Goal: Task Accomplishment & Management: Manage account settings

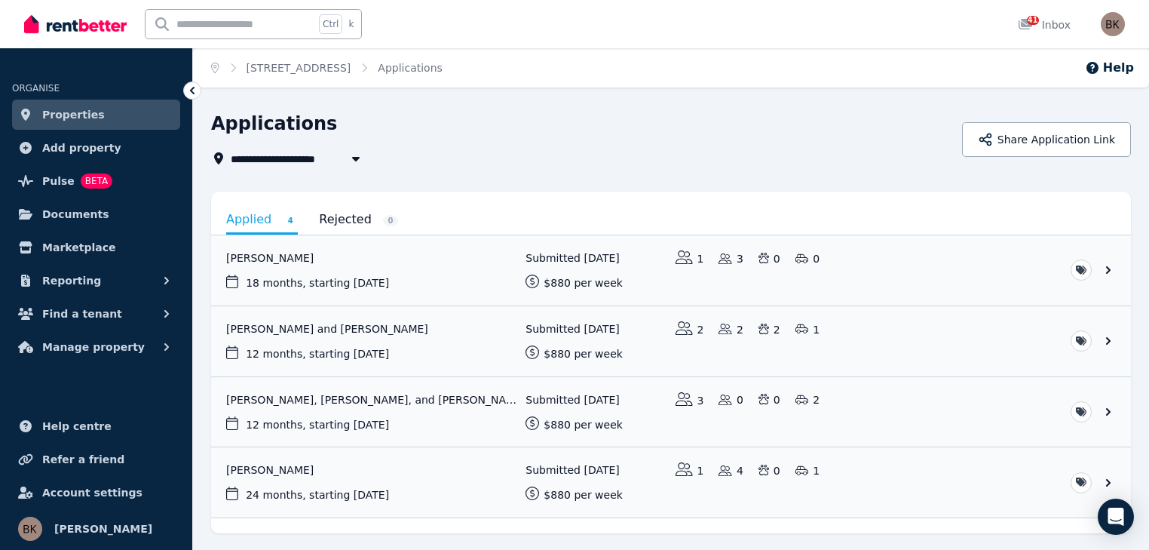
click at [64, 115] on span "Properties" at bounding box center [73, 115] width 63 height 18
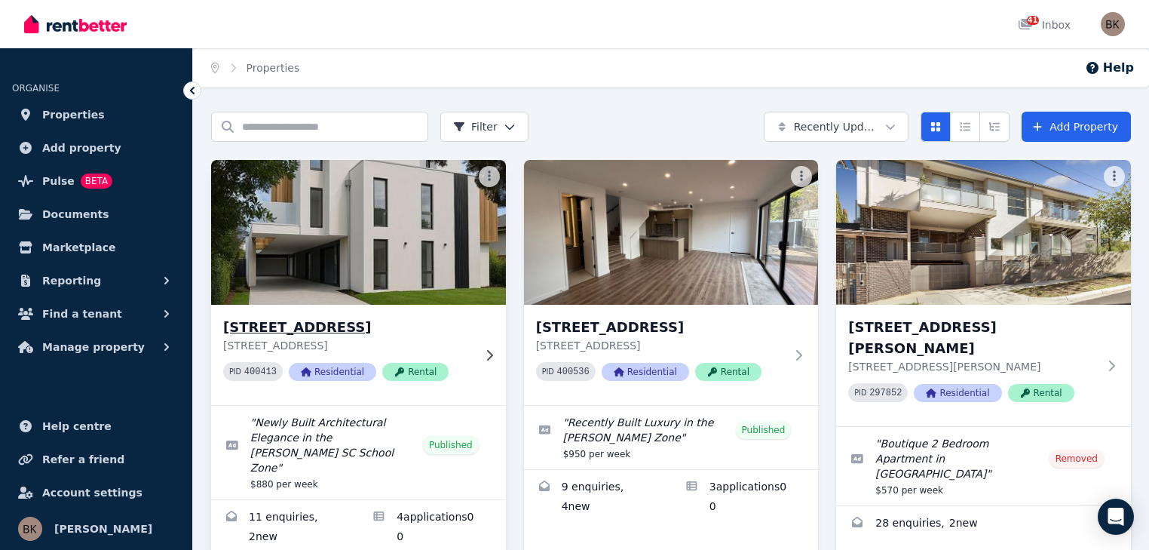
click at [480, 357] on div at bounding box center [486, 355] width 15 height 12
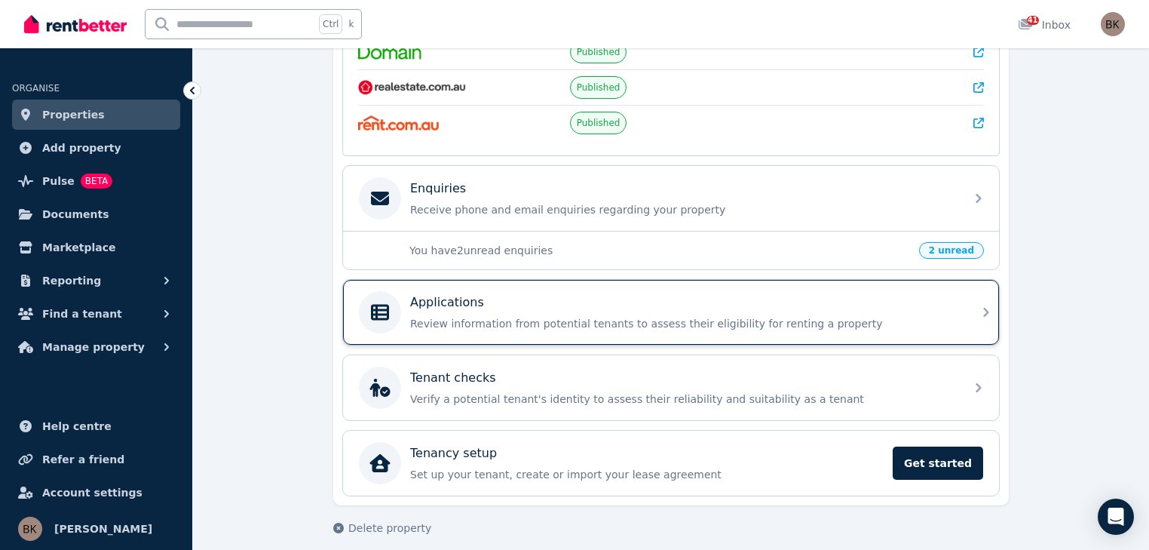
scroll to position [377, 0]
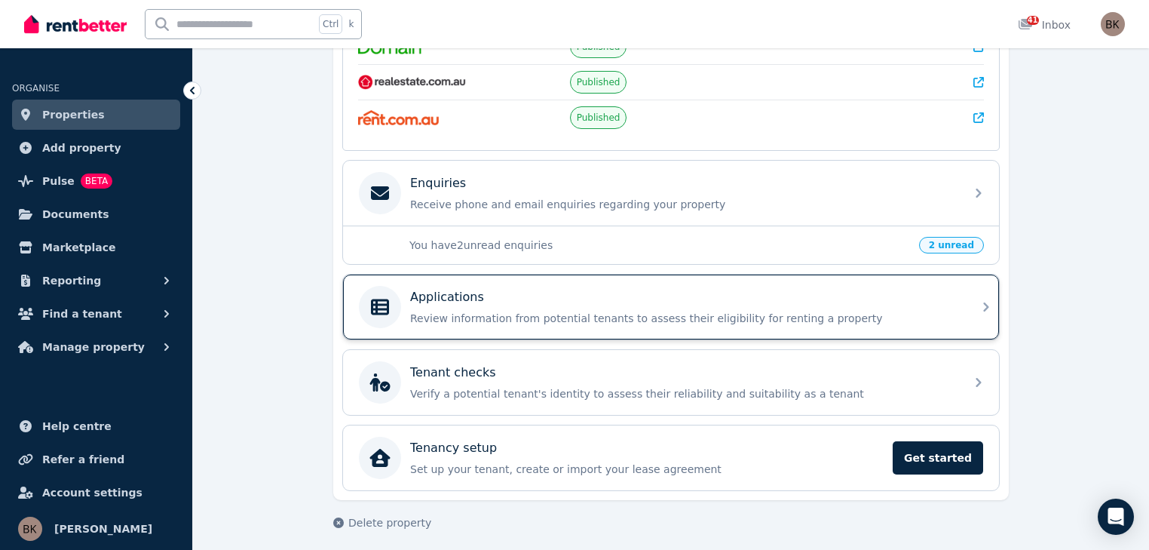
click at [482, 303] on div "Applications Review information from potential tenants to assess their eligibil…" at bounding box center [683, 307] width 546 height 38
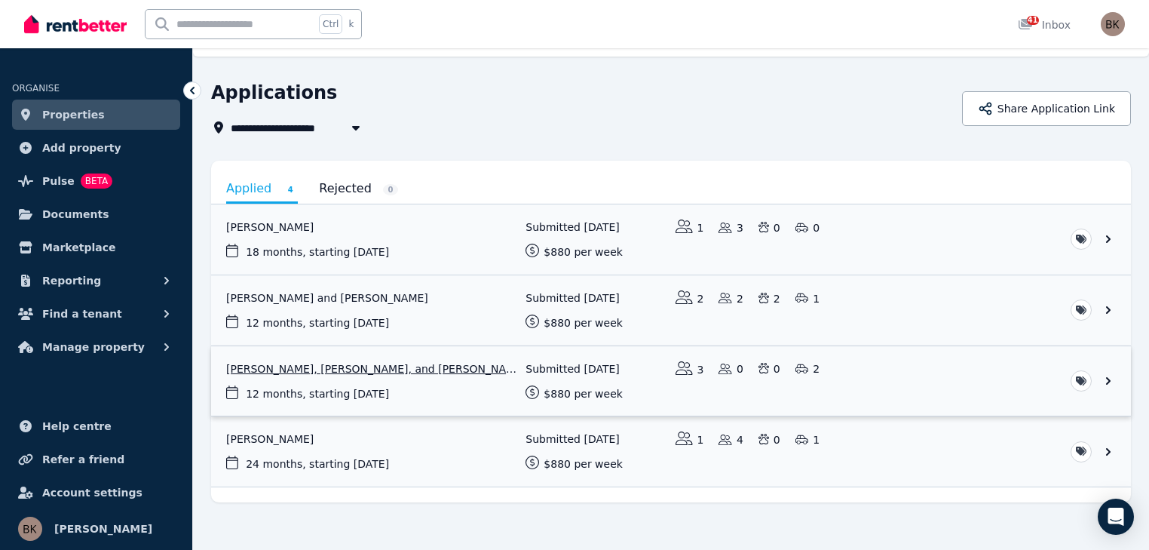
scroll to position [28, 0]
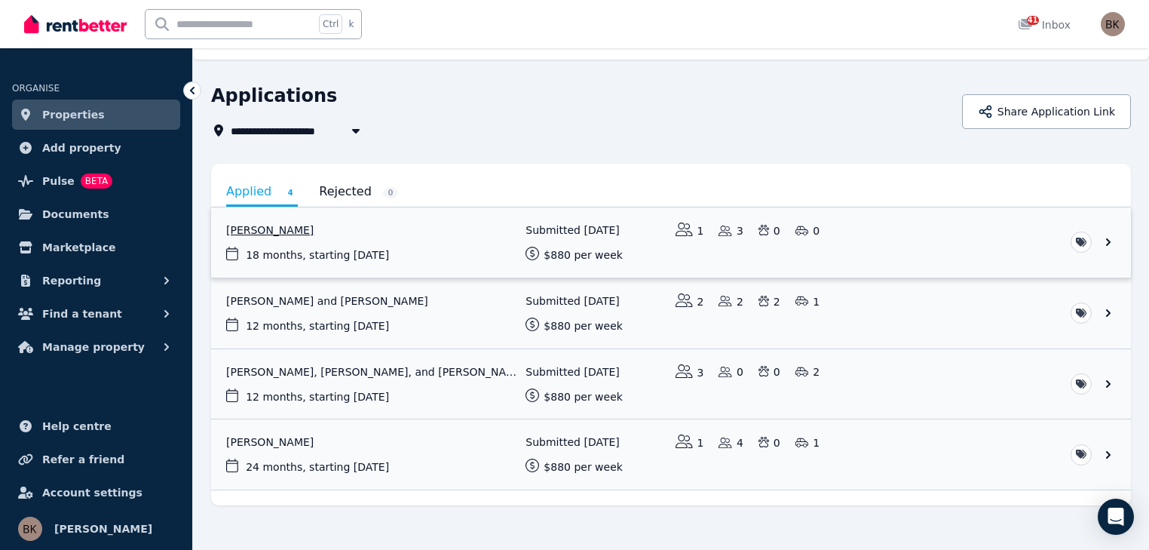
click at [1107, 245] on link "View application: Edward O Donoghue" at bounding box center [671, 242] width 920 height 70
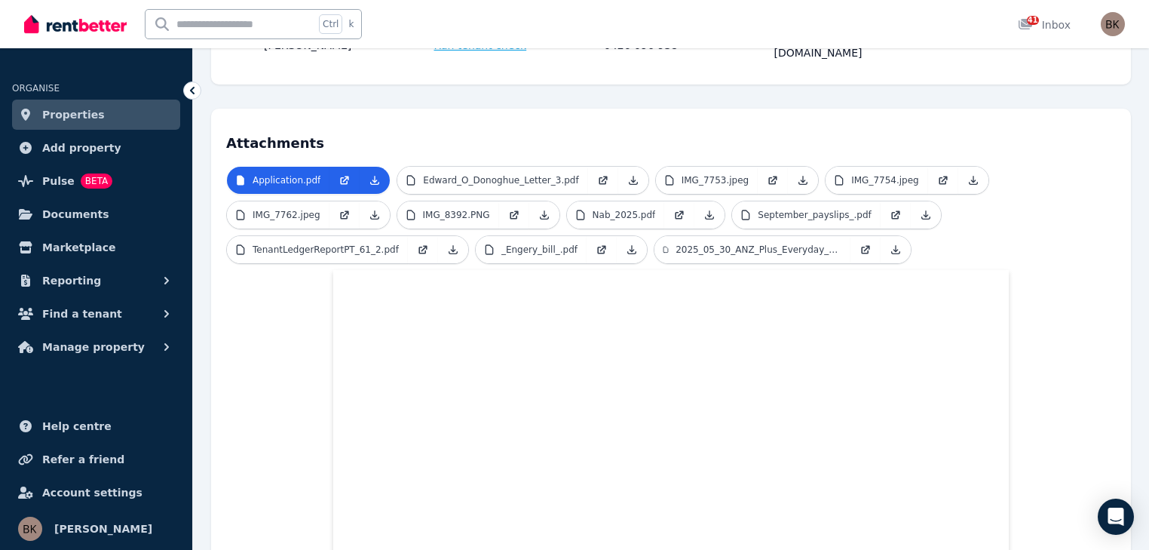
scroll to position [249, 0]
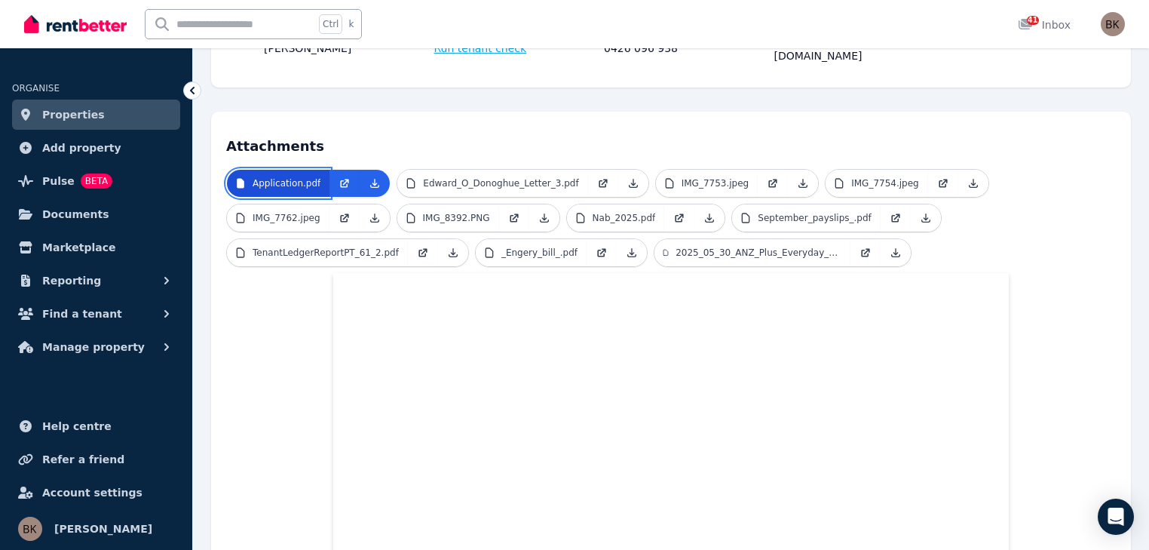
click at [293, 177] on p "Application.pdf" at bounding box center [287, 183] width 68 height 12
click at [370, 177] on icon at bounding box center [375, 183] width 12 height 12
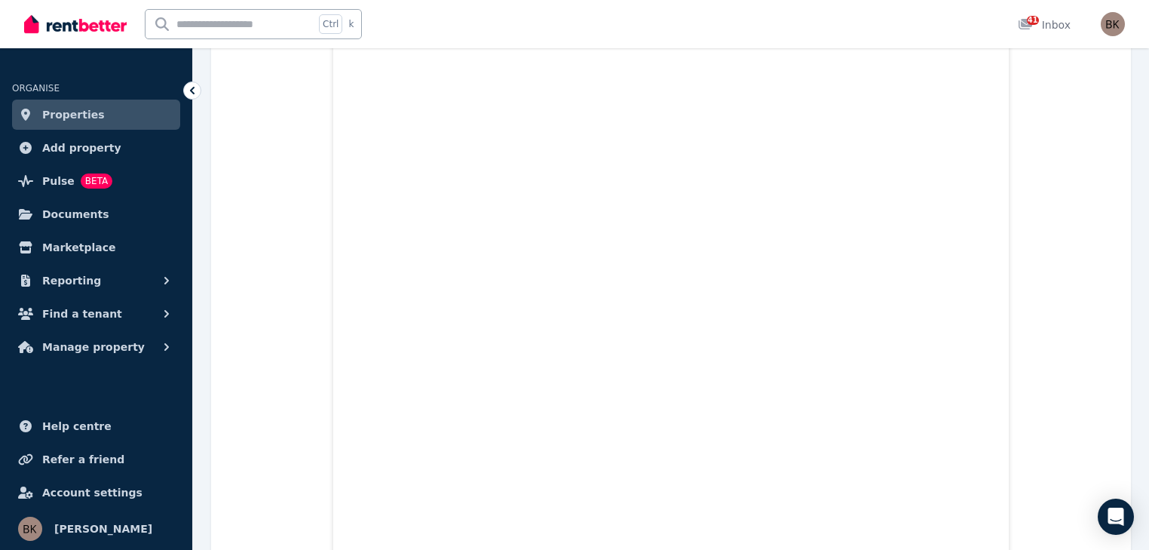
scroll to position [13046, 0]
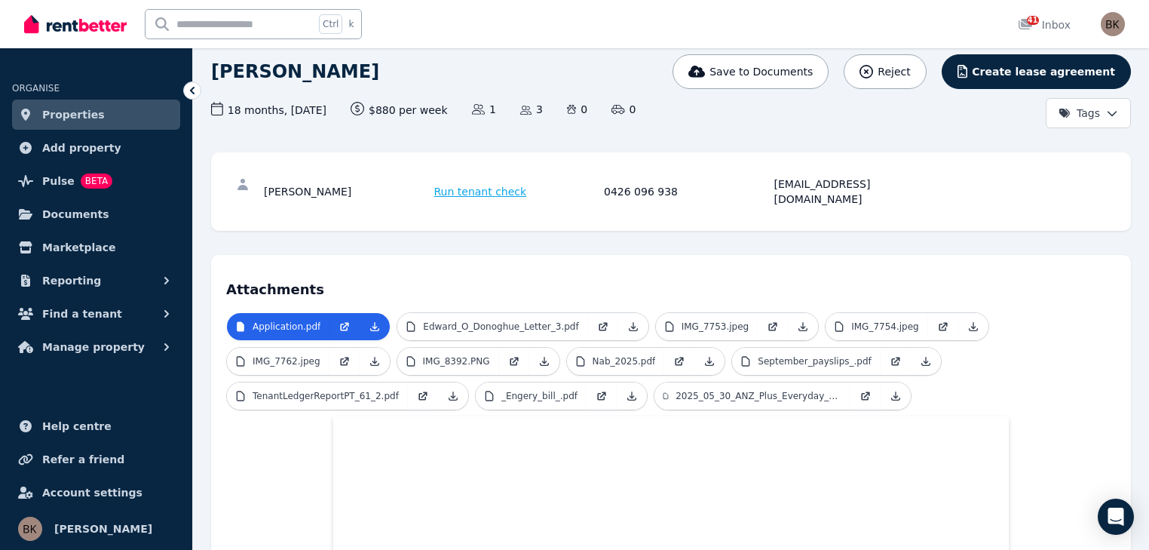
scroll to position [90, 0]
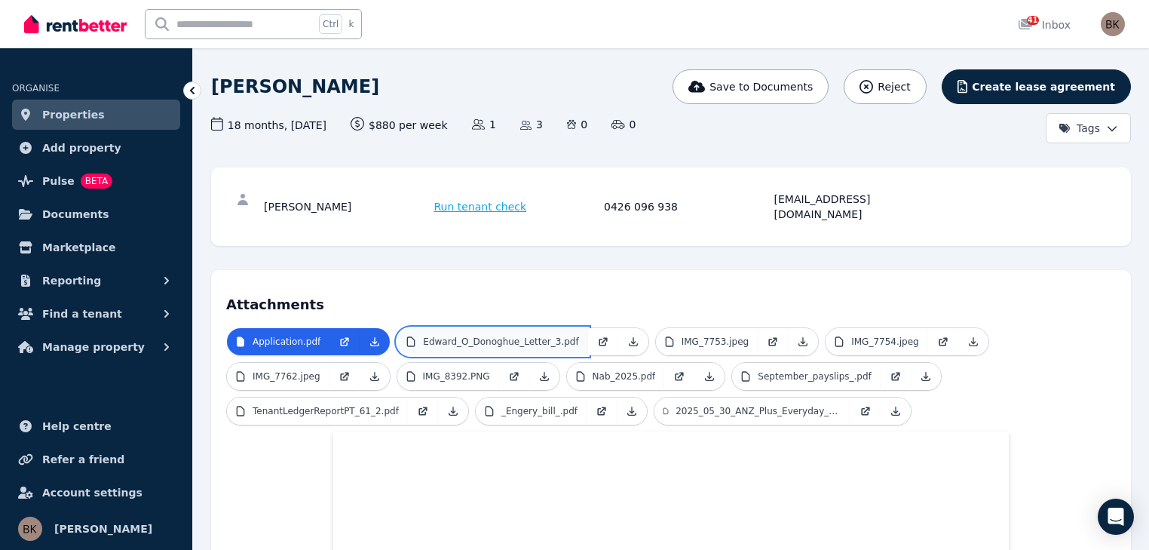
click at [458, 335] on p "Edward_O_Donoghue_Letter_3.pdf" at bounding box center [500, 341] width 155 height 12
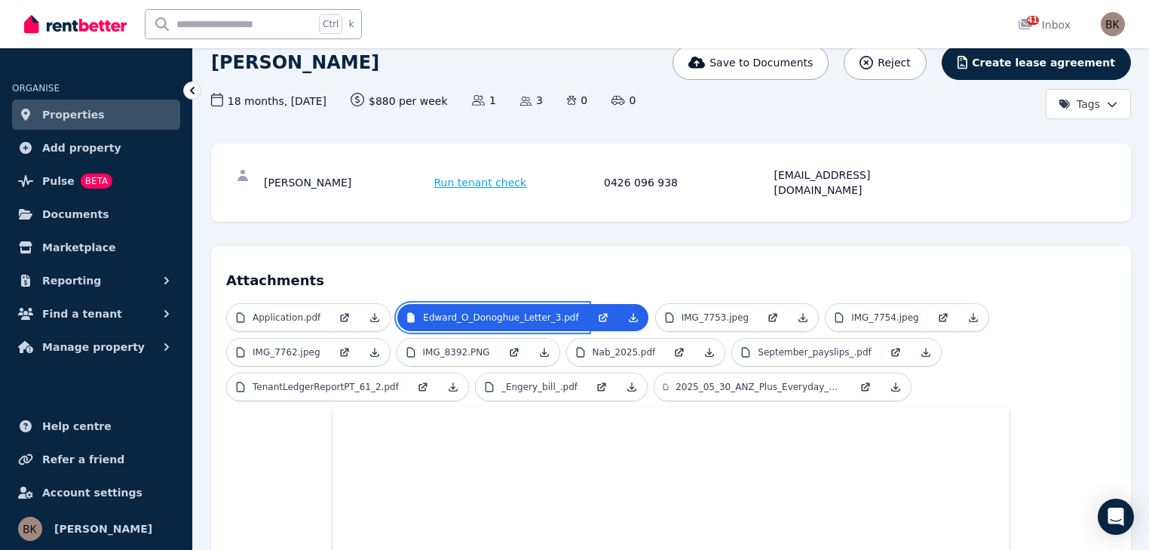
scroll to position [106, 0]
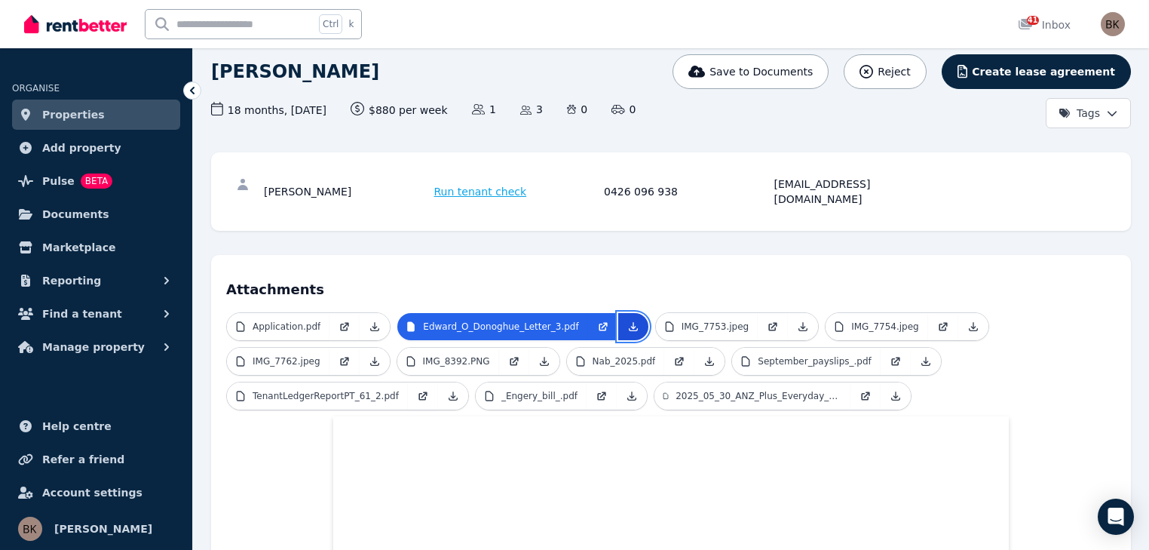
click at [618, 317] on link at bounding box center [633, 326] width 30 height 27
click at [683, 320] on p "IMG_7753.jpeg" at bounding box center [715, 326] width 68 height 12
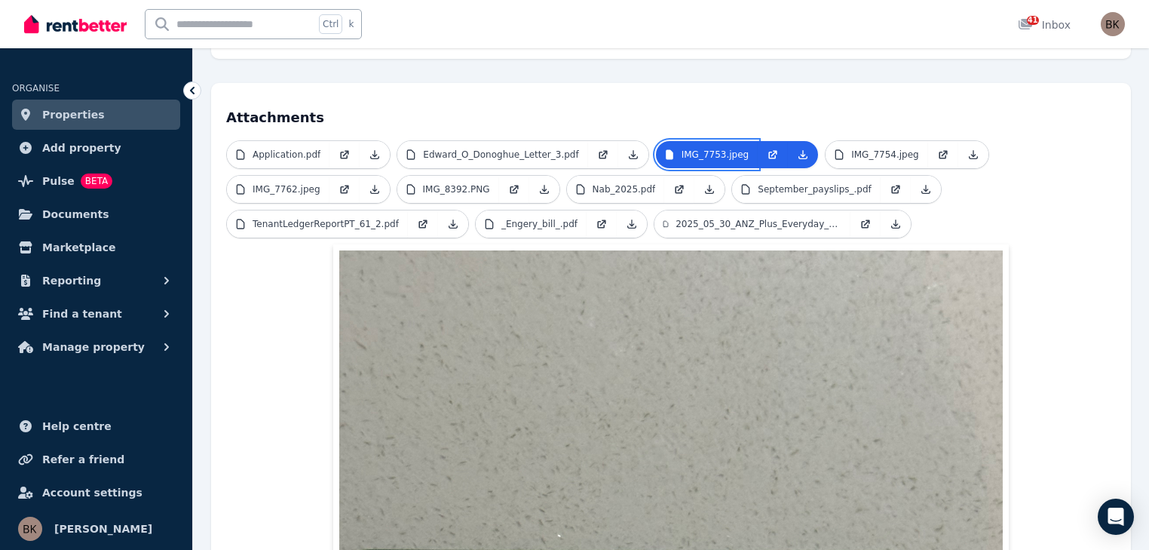
scroll to position [241, 0]
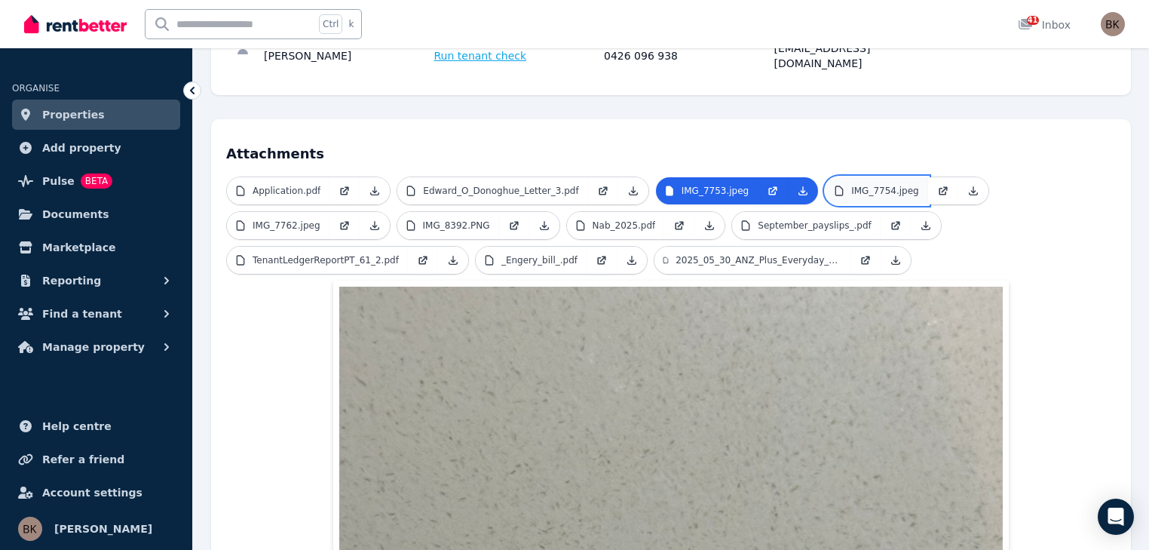
click at [851, 185] on p "IMG_7754.jpeg" at bounding box center [885, 191] width 68 height 12
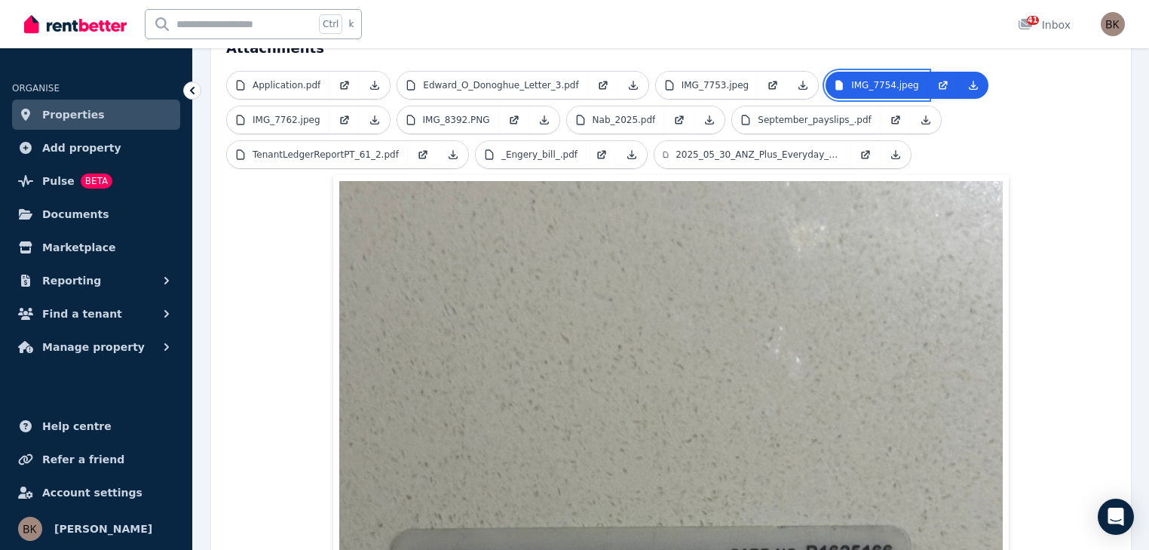
scroll to position [106, 0]
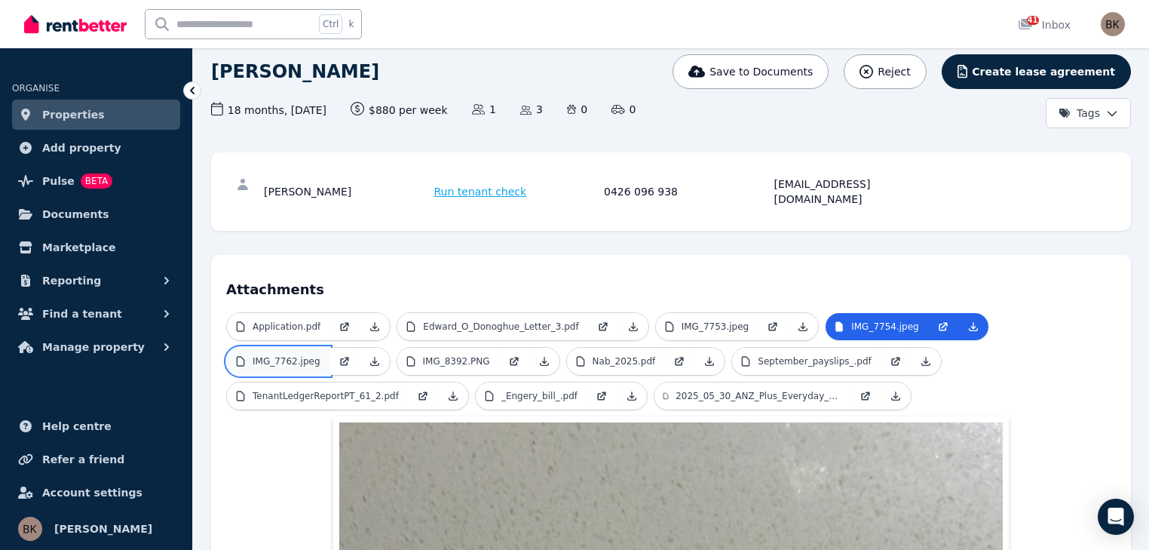
click at [265, 355] on p "IMG_7762.jpeg" at bounding box center [287, 361] width 68 height 12
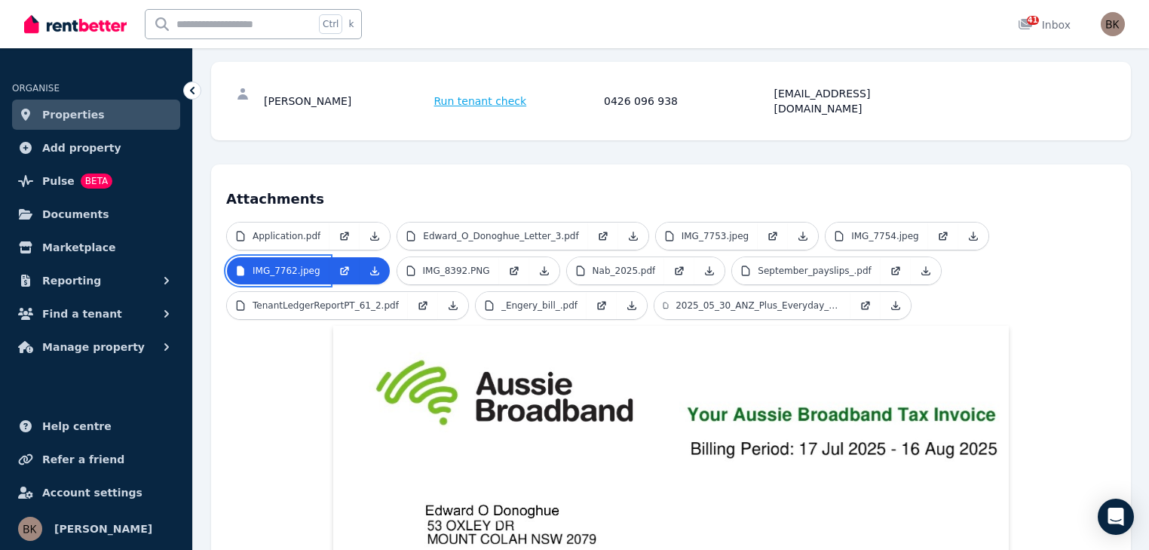
scroll to position [151, 0]
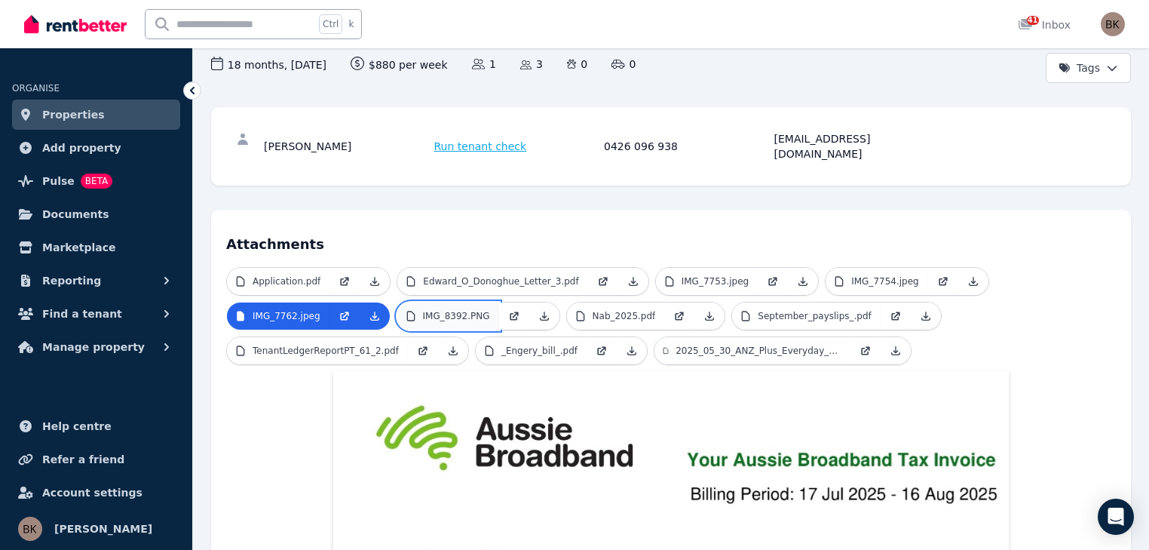
click at [455, 310] on p "IMG_8392.PNG" at bounding box center [456, 316] width 67 height 12
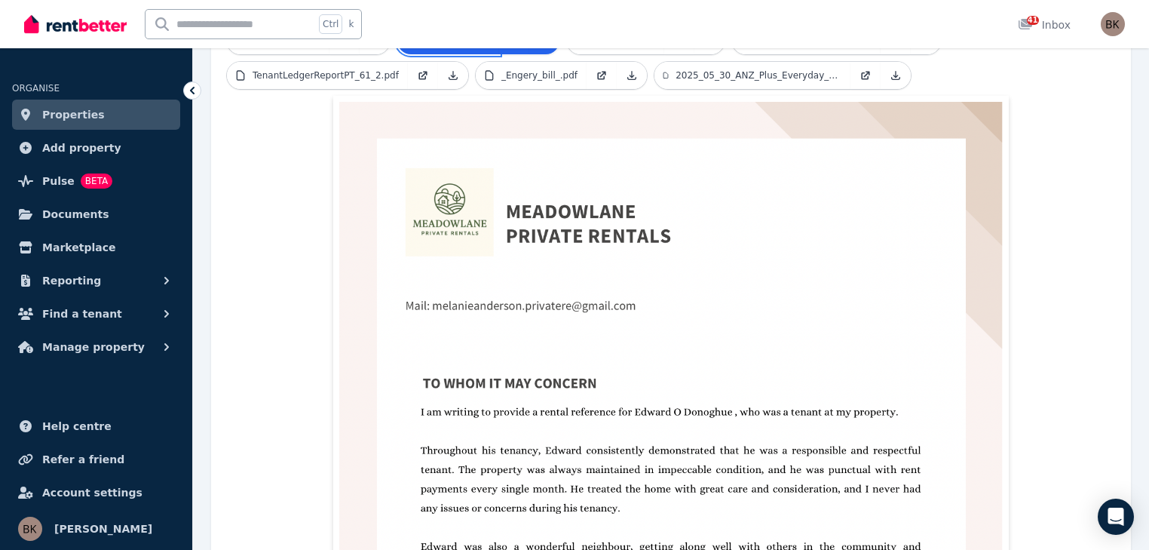
scroll to position [377, 0]
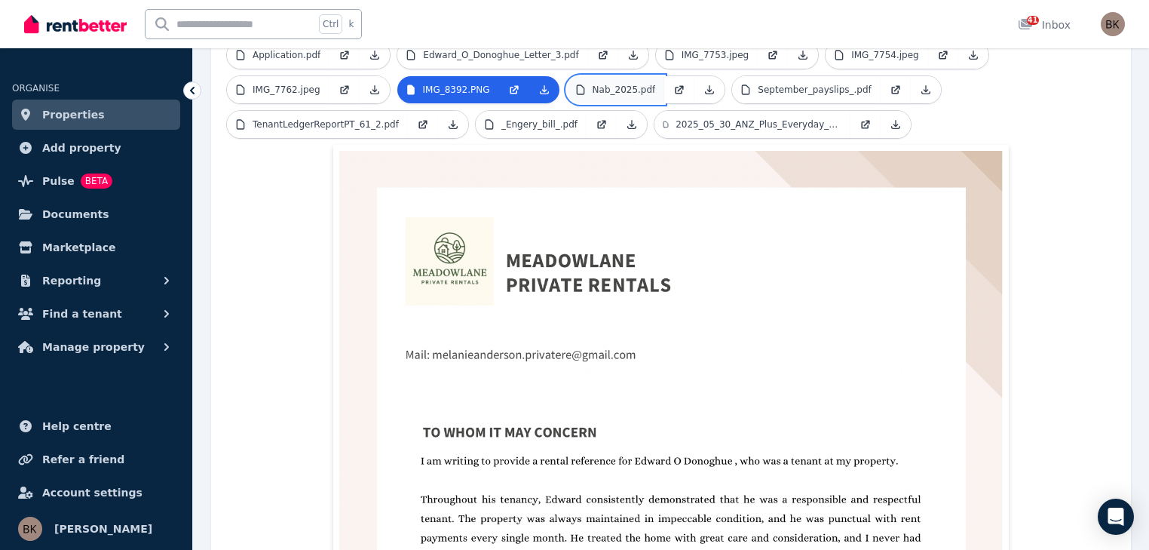
click at [608, 84] on p "Nab_2025.pdf" at bounding box center [623, 90] width 63 height 12
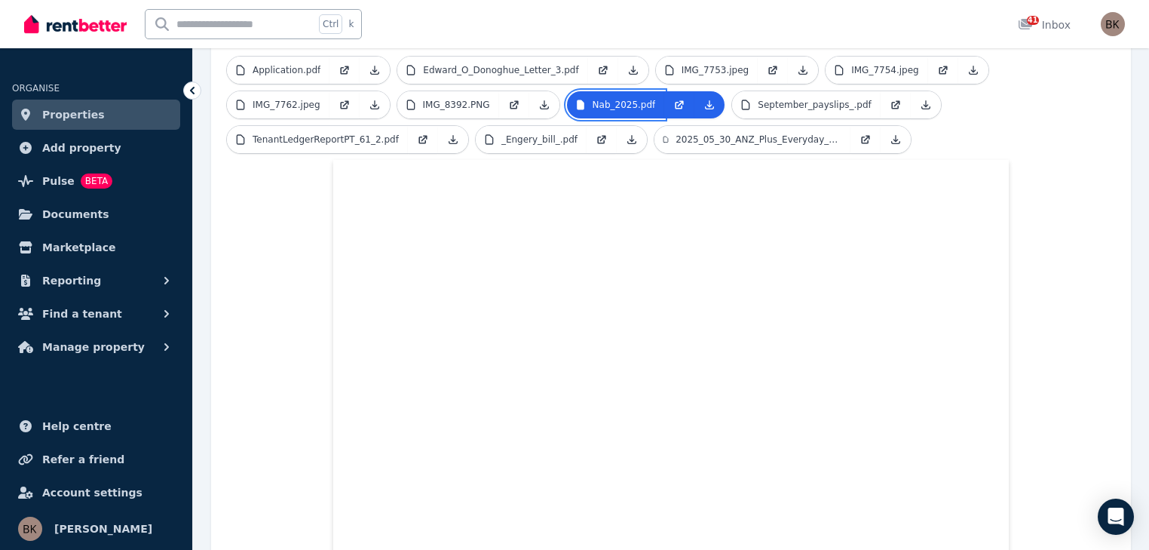
scroll to position [324, 0]
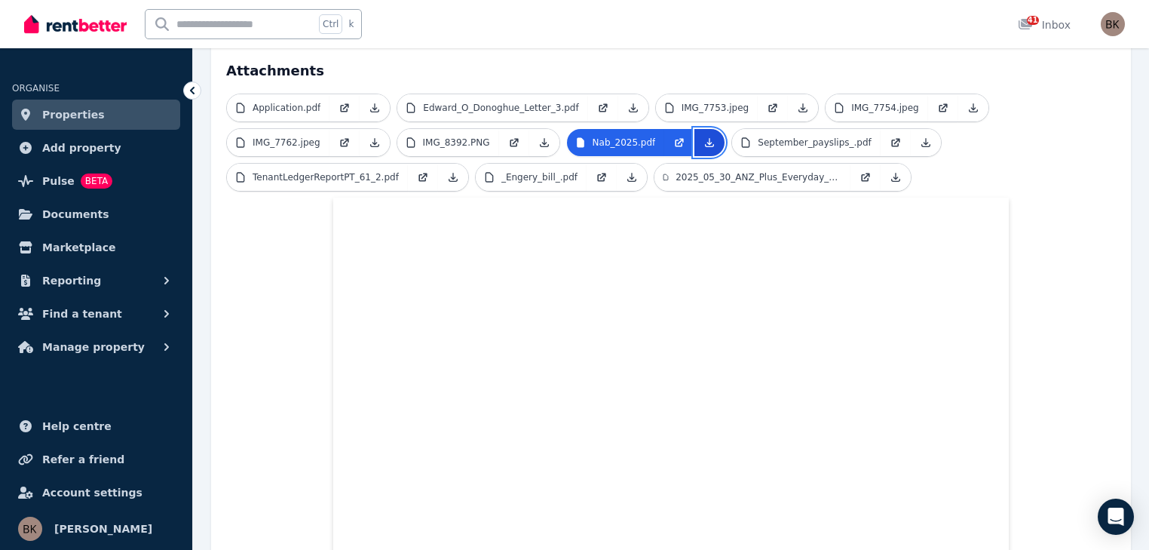
click at [703, 136] on icon at bounding box center [709, 142] width 12 height 12
click at [776, 136] on p "September_payslips_.pdf" at bounding box center [814, 142] width 113 height 12
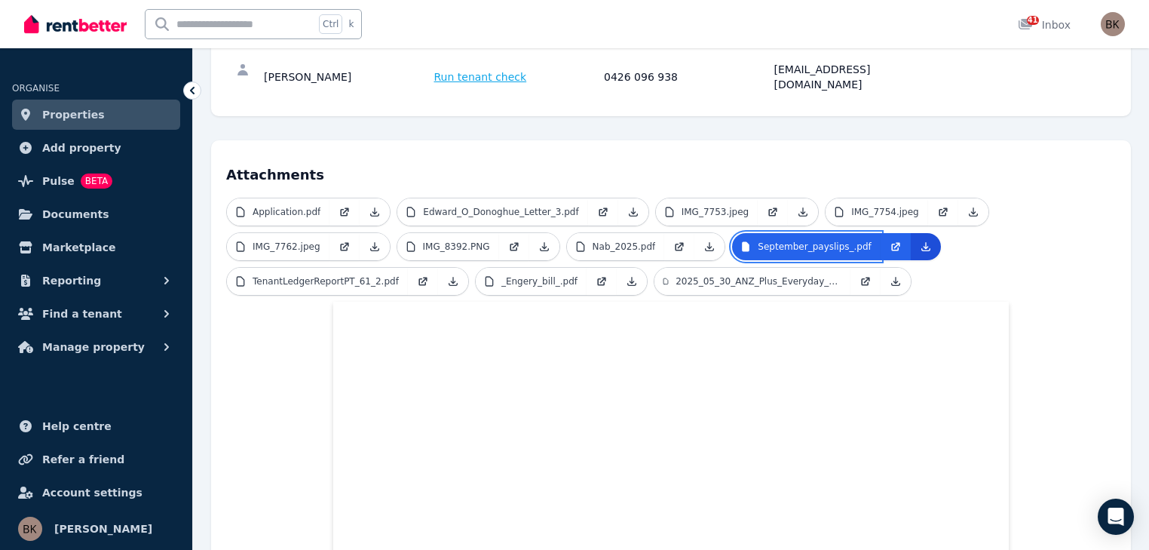
scroll to position [219, 0]
click at [911, 238] on link at bounding box center [926, 247] width 30 height 27
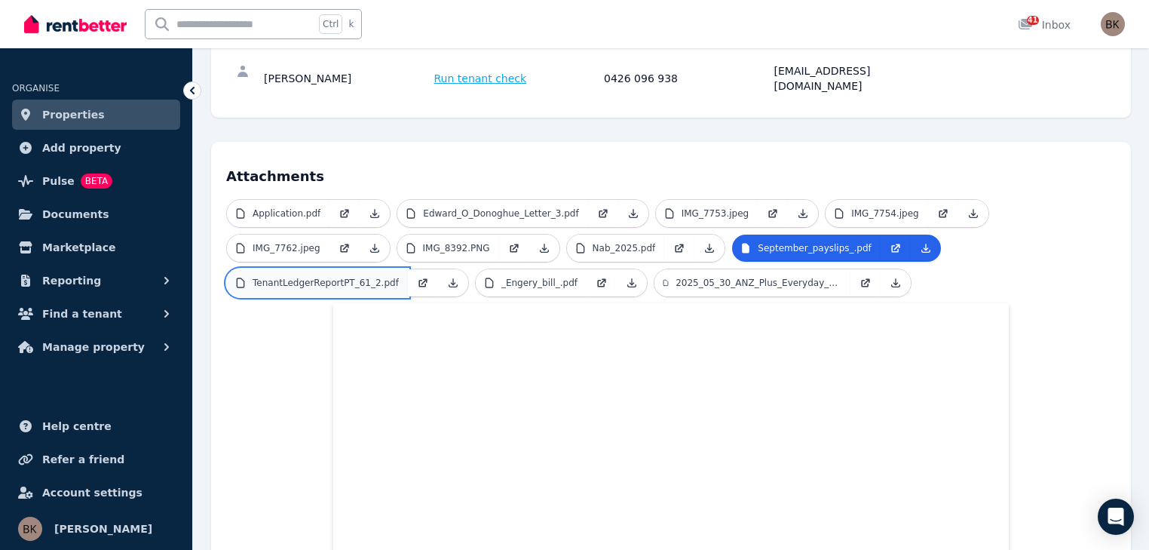
click at [323, 277] on p "TenantLedgerReportPT_61_2.pdf" at bounding box center [326, 283] width 146 height 12
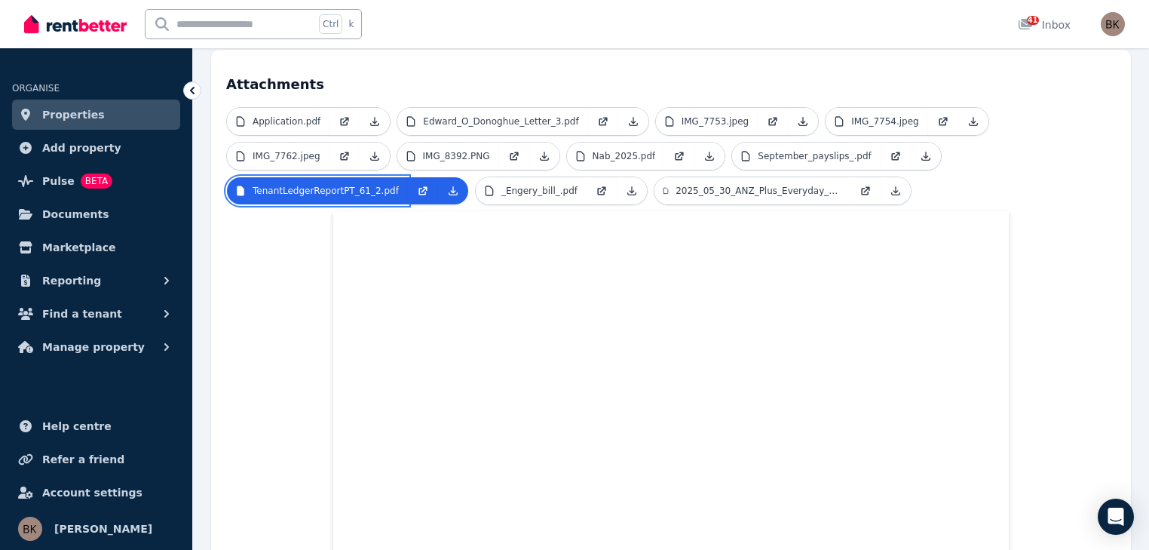
scroll to position [294, 0]
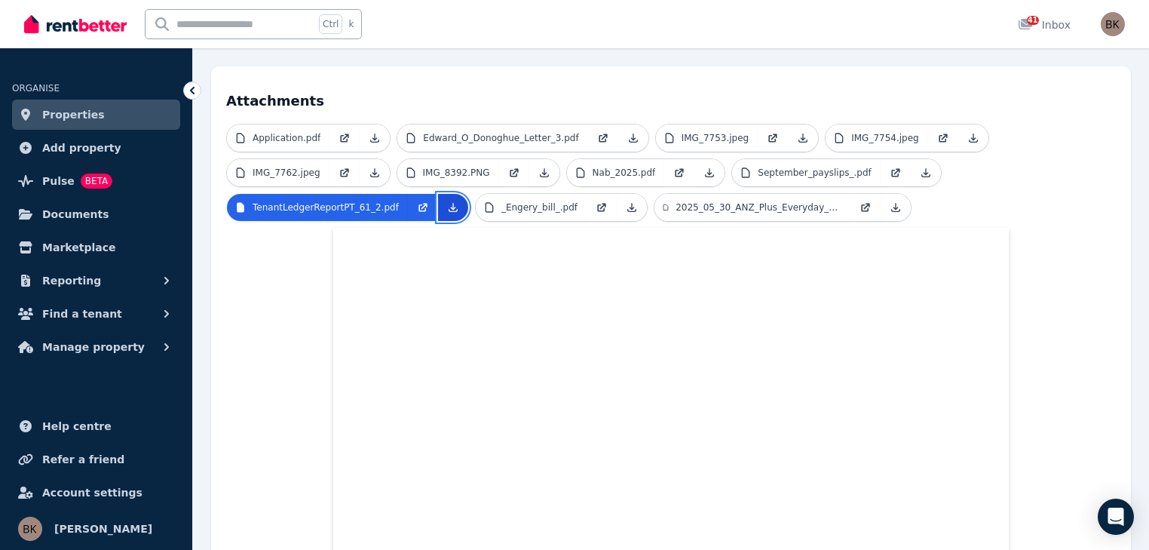
click at [449, 204] on icon at bounding box center [453, 208] width 8 height 8
click at [552, 201] on p "_Engery_bill_.pdf" at bounding box center [539, 207] width 76 height 12
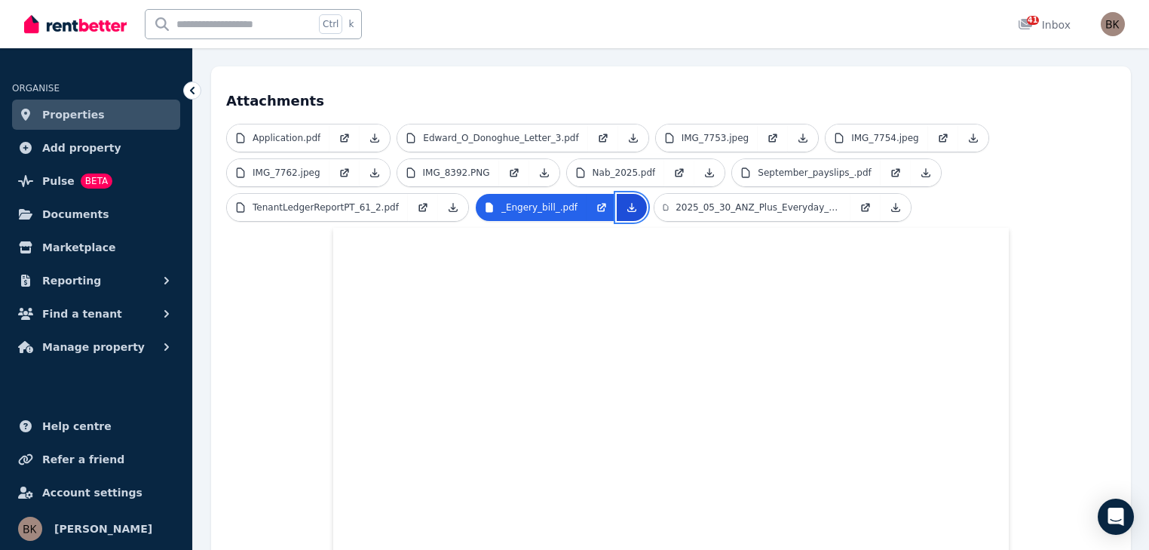
click at [626, 201] on icon at bounding box center [632, 207] width 12 height 12
click at [678, 201] on p "2025_05_30_ANZ_Plus_Everyday_x6696_Statement_2.pdf" at bounding box center [758, 207] width 166 height 12
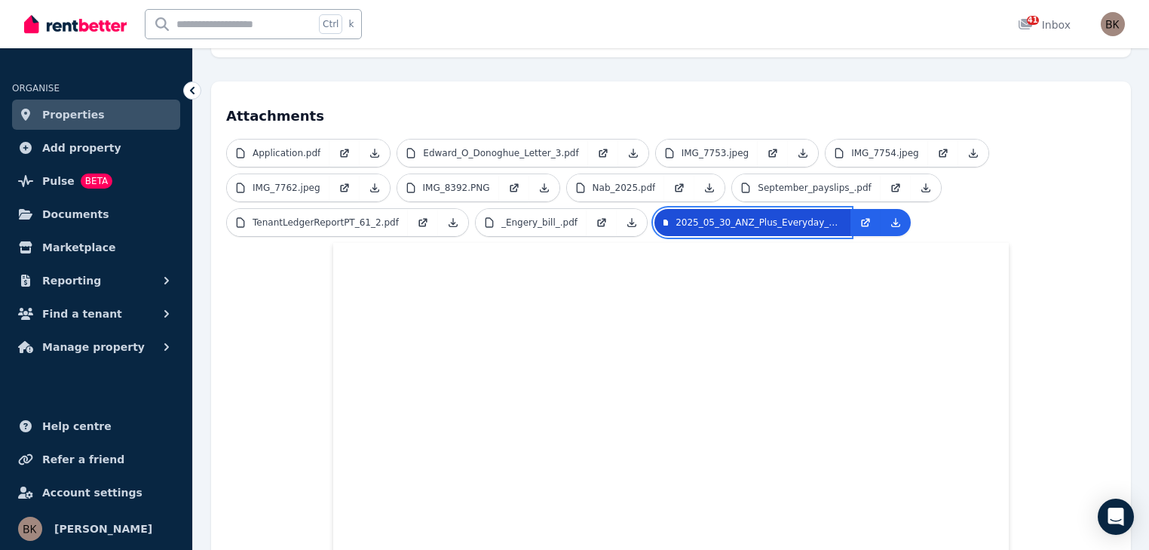
scroll to position [249, 0]
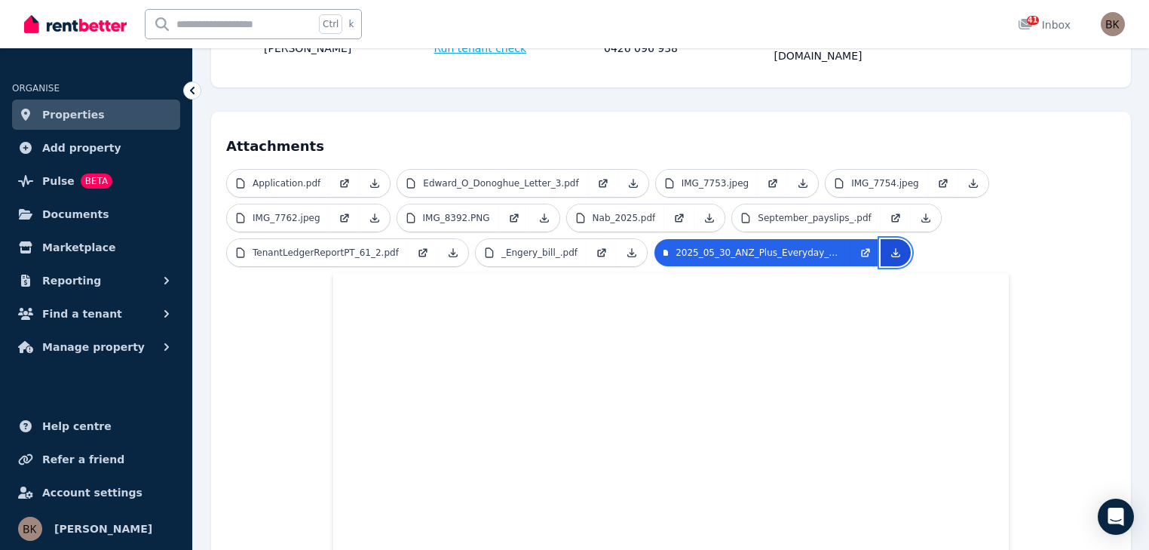
click at [889, 246] on icon at bounding box center [895, 252] width 12 height 12
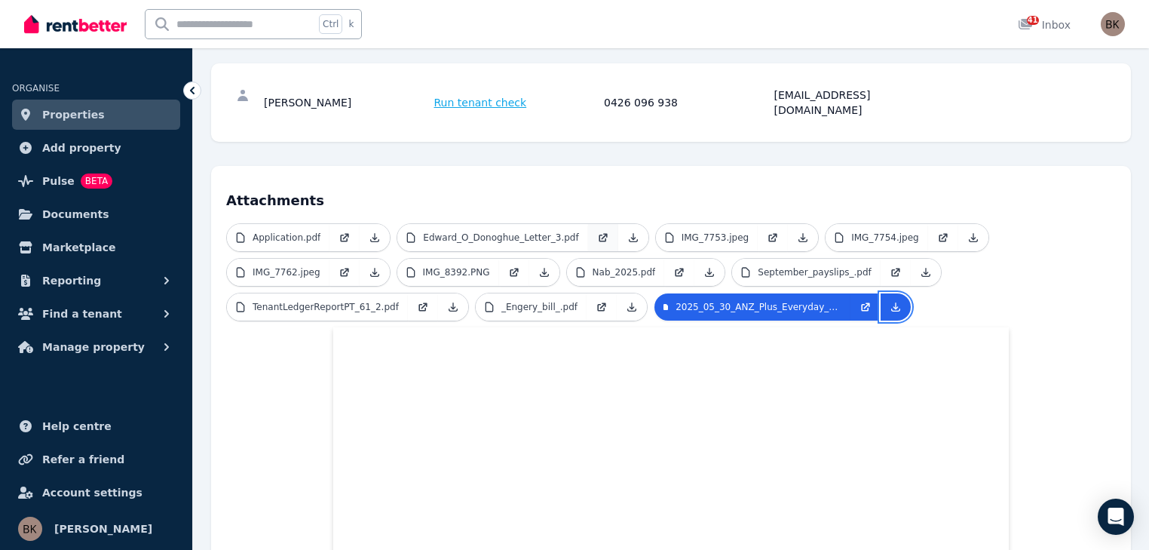
scroll to position [188, 0]
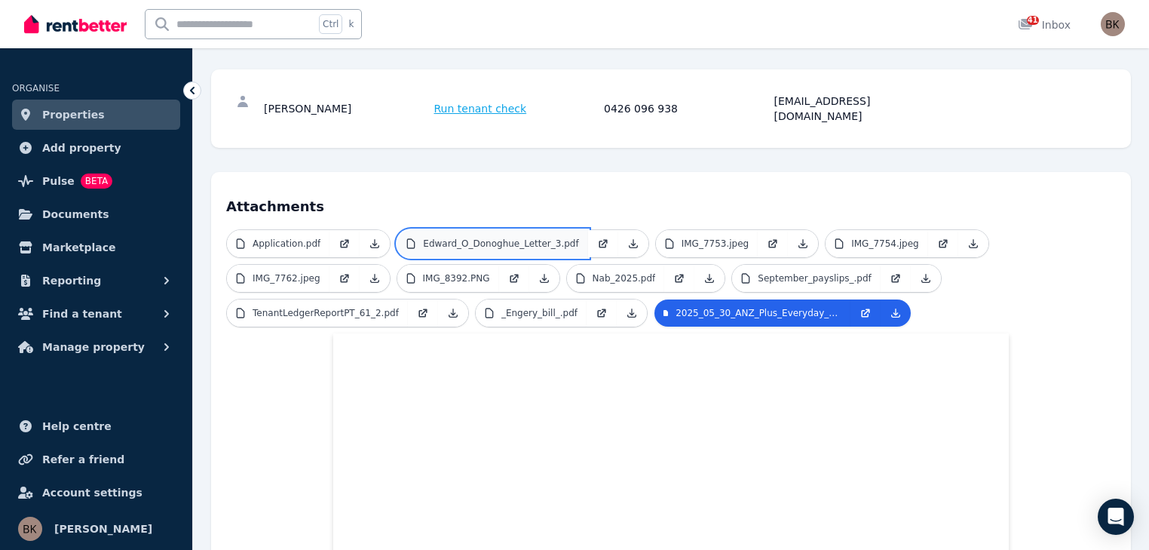
click at [482, 237] on p "Edward_O_Donoghue_Letter_3.pdf" at bounding box center [500, 243] width 155 height 12
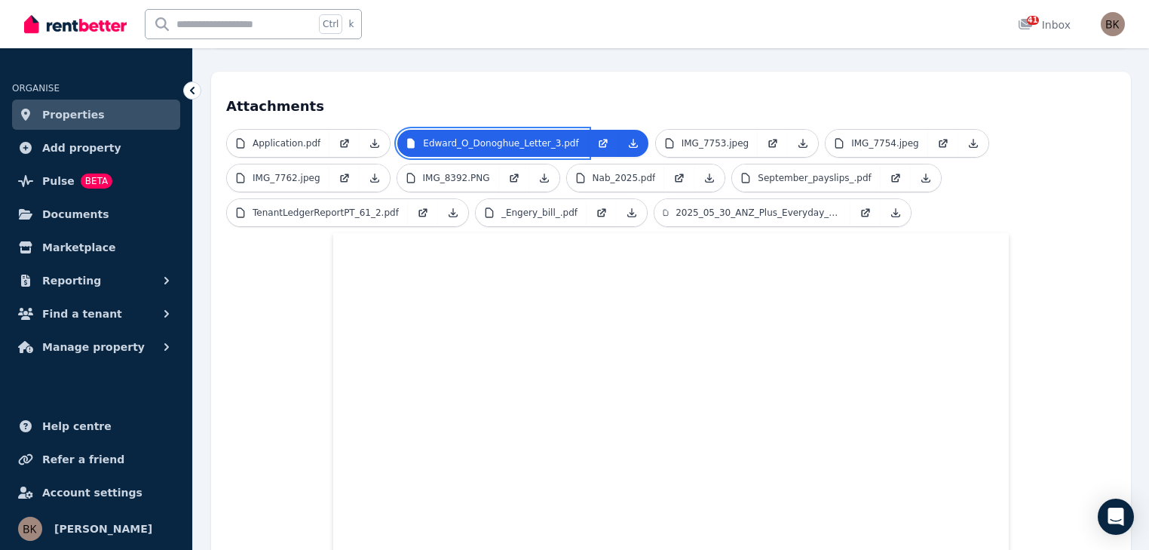
scroll to position [354, 0]
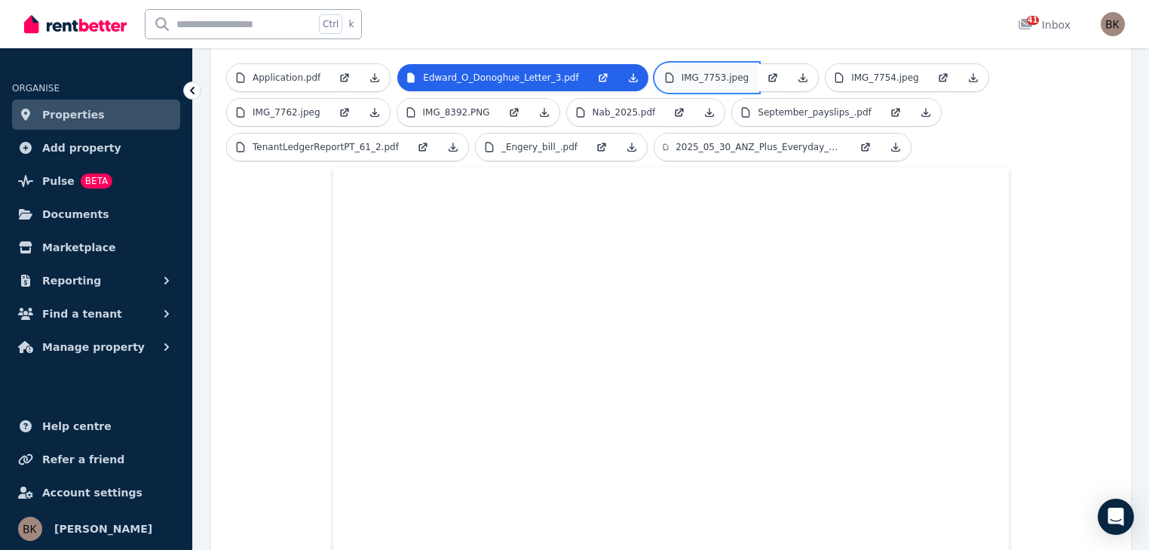
click at [690, 72] on p "IMG_7753.jpeg" at bounding box center [715, 78] width 68 height 12
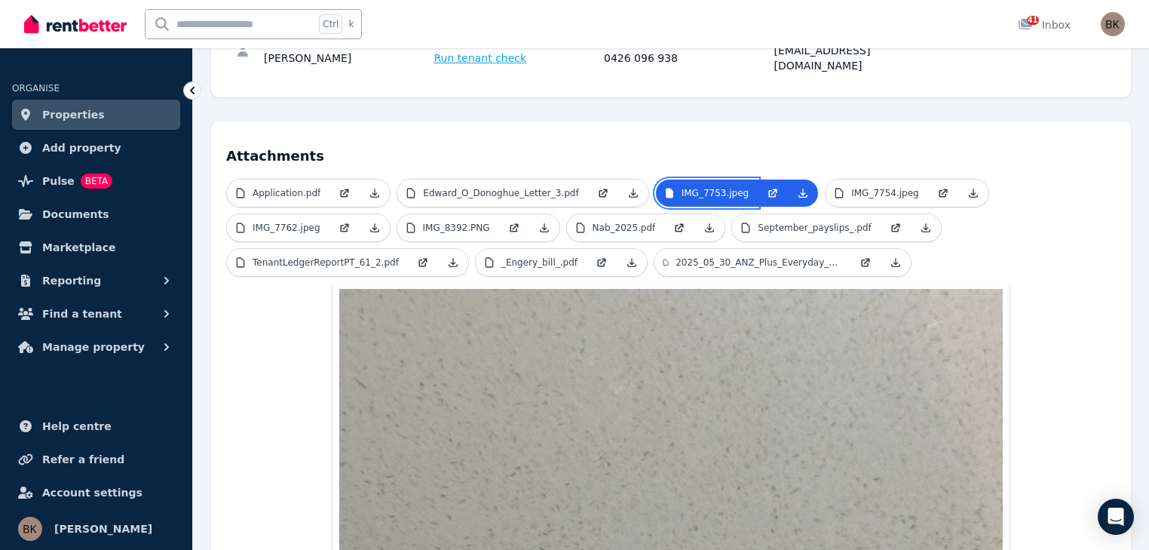
scroll to position [219, 0]
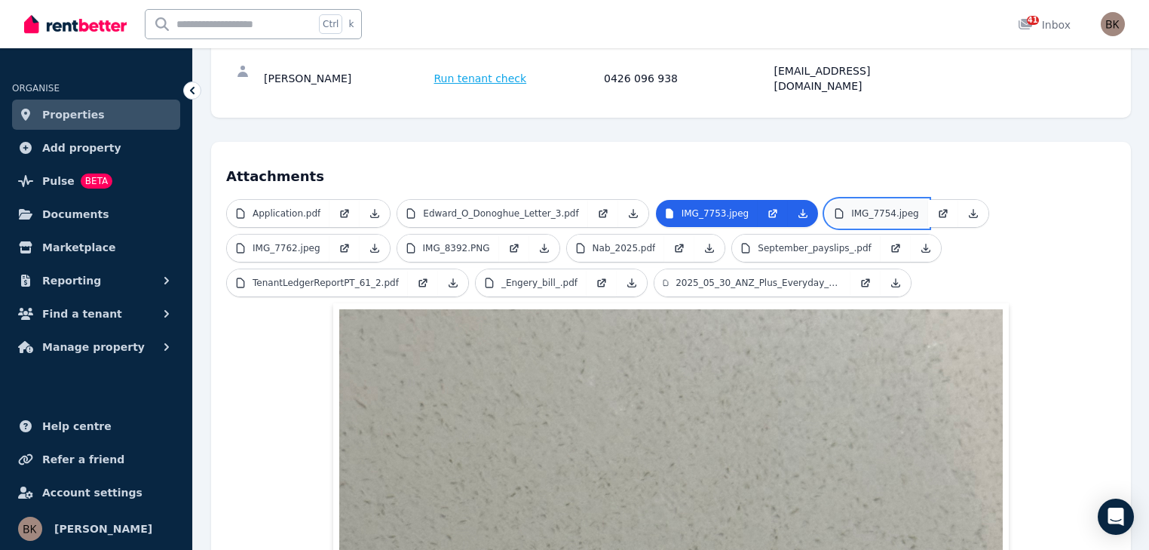
click at [871, 207] on p "IMG_7754.jpeg" at bounding box center [885, 213] width 68 height 12
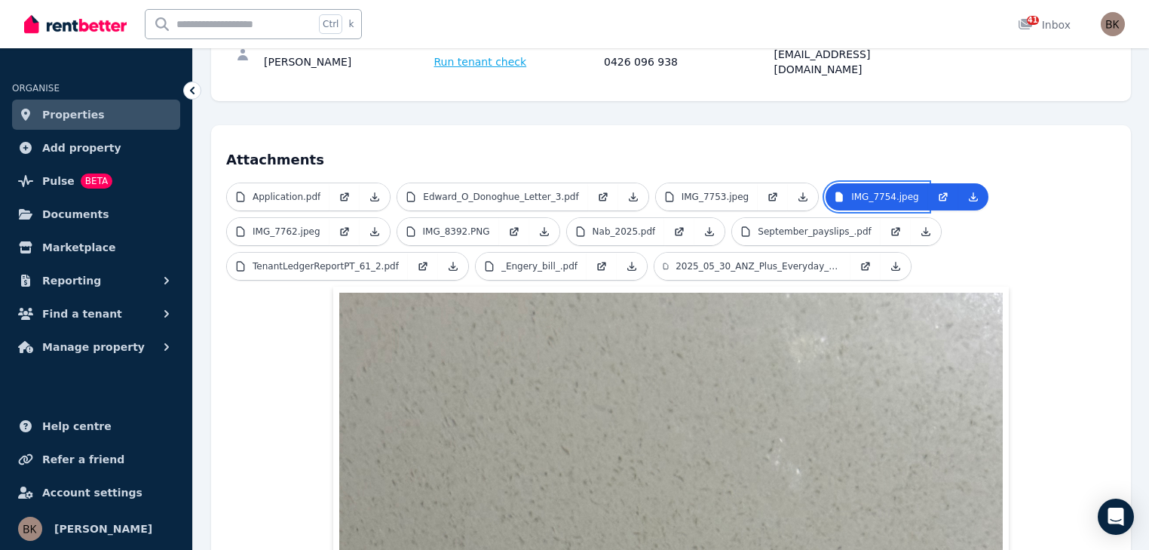
scroll to position [222, 0]
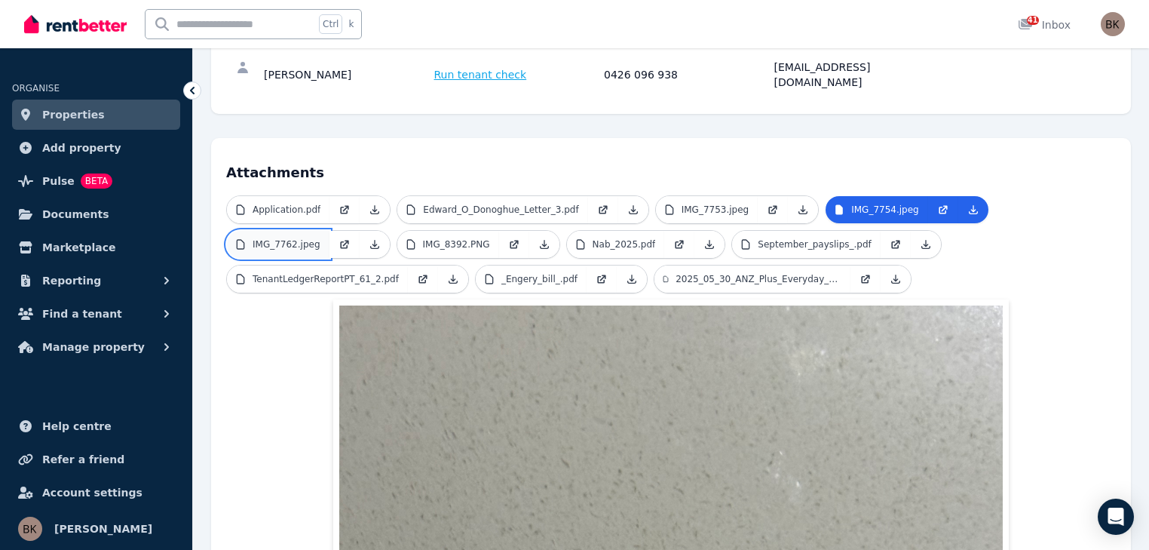
click at [289, 238] on p "IMG_7762.jpeg" at bounding box center [287, 244] width 68 height 12
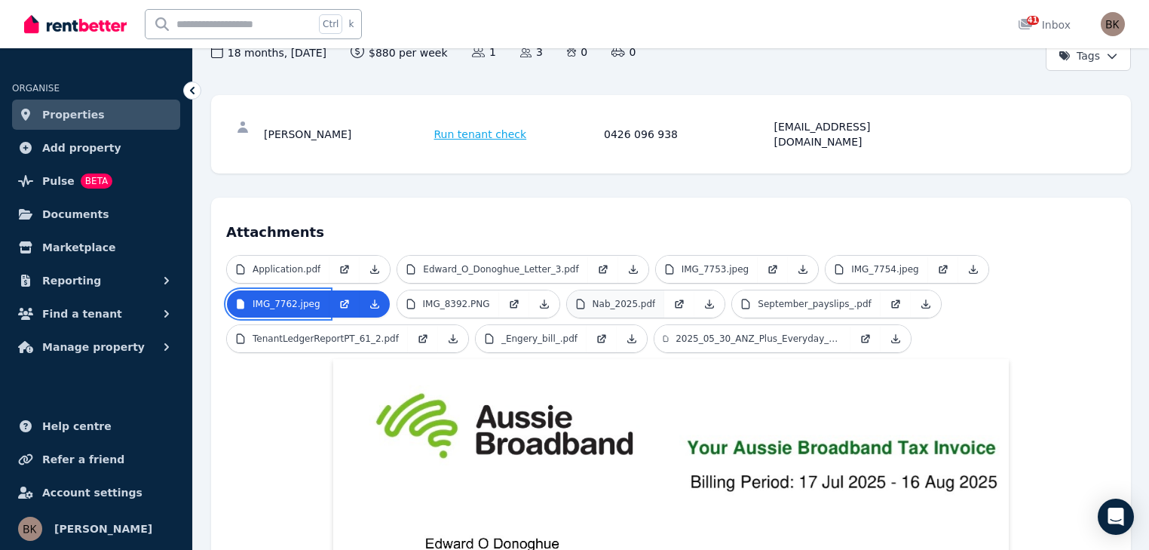
scroll to position [87, 0]
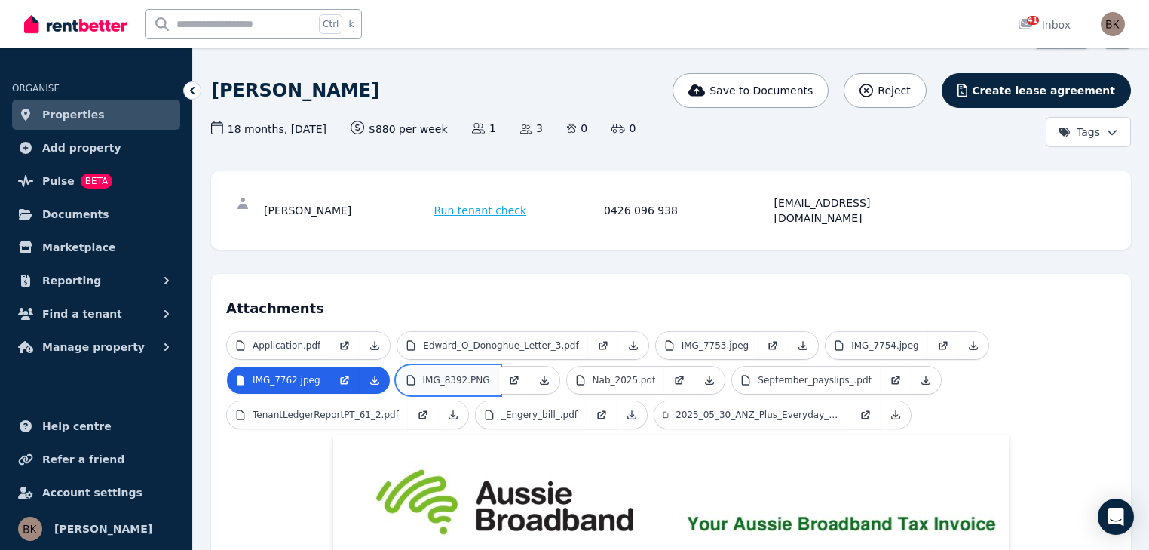
click at [455, 374] on p "IMG_8392.PNG" at bounding box center [456, 380] width 67 height 12
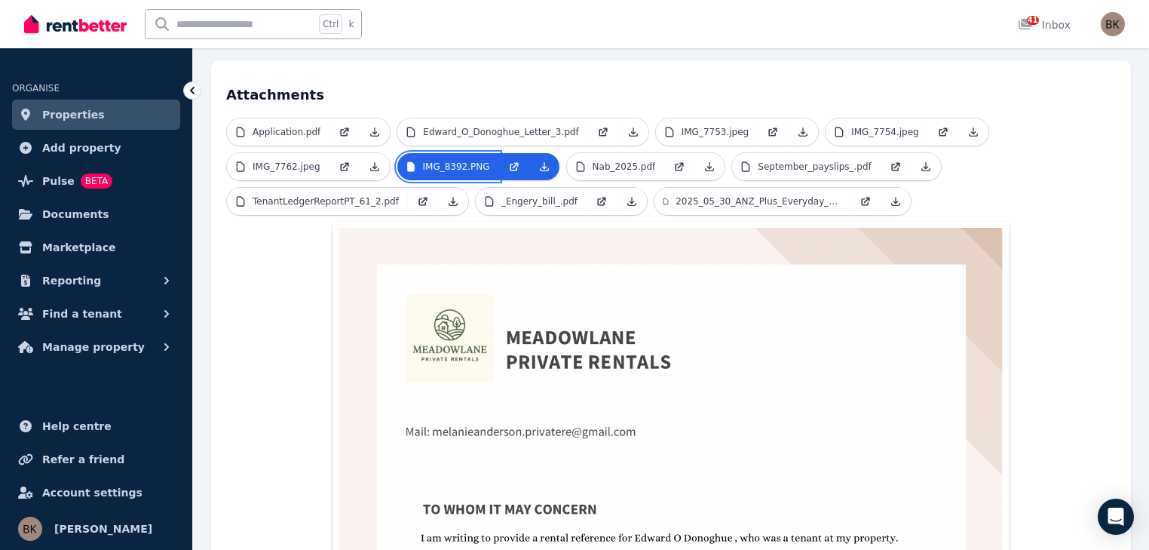
scroll to position [283, 0]
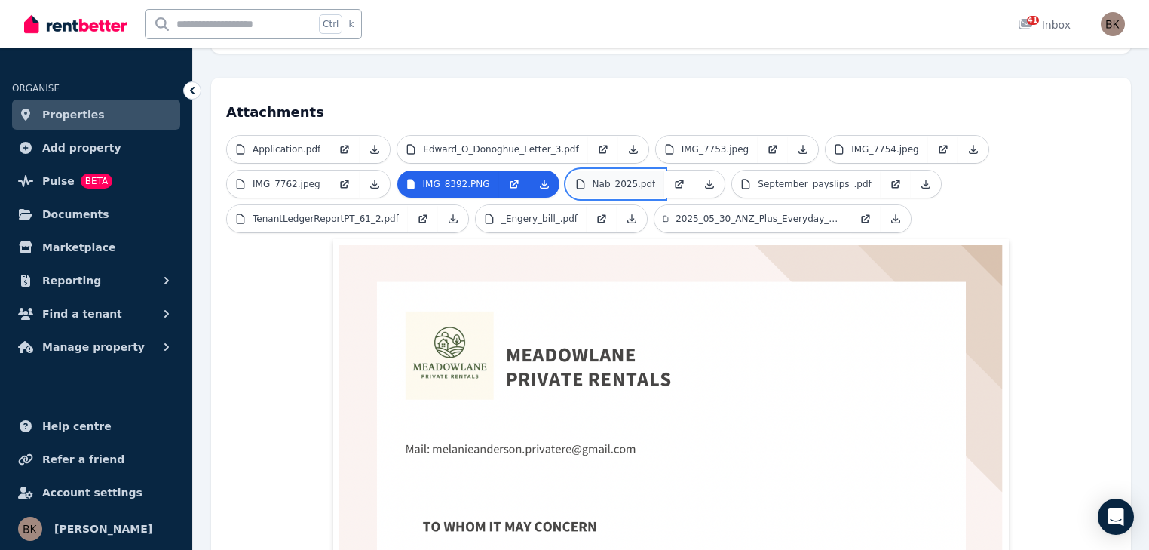
click at [608, 178] on p "Nab_2025.pdf" at bounding box center [623, 184] width 63 height 12
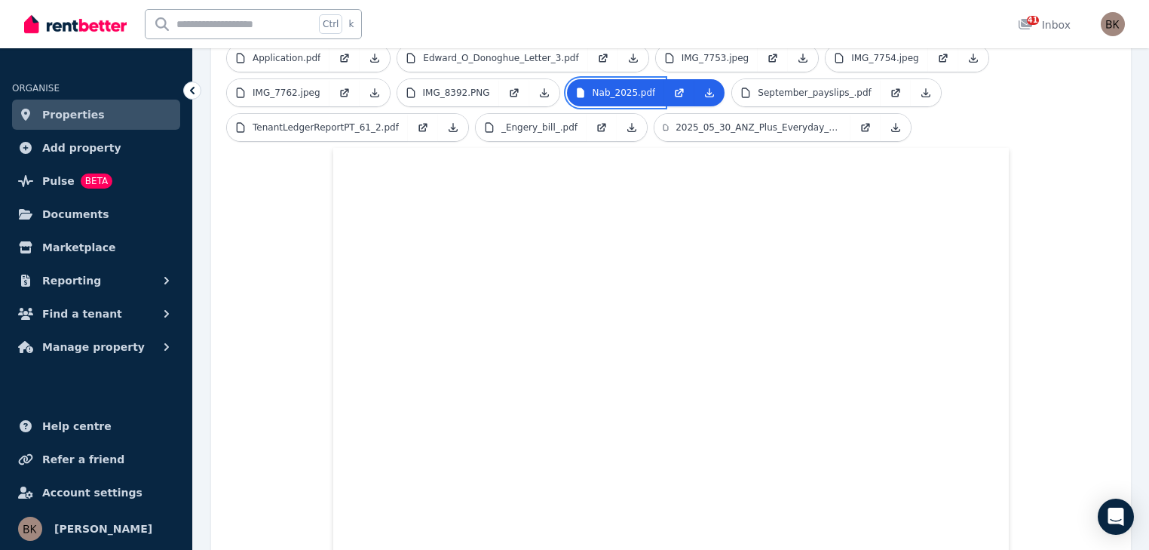
scroll to position [305, 0]
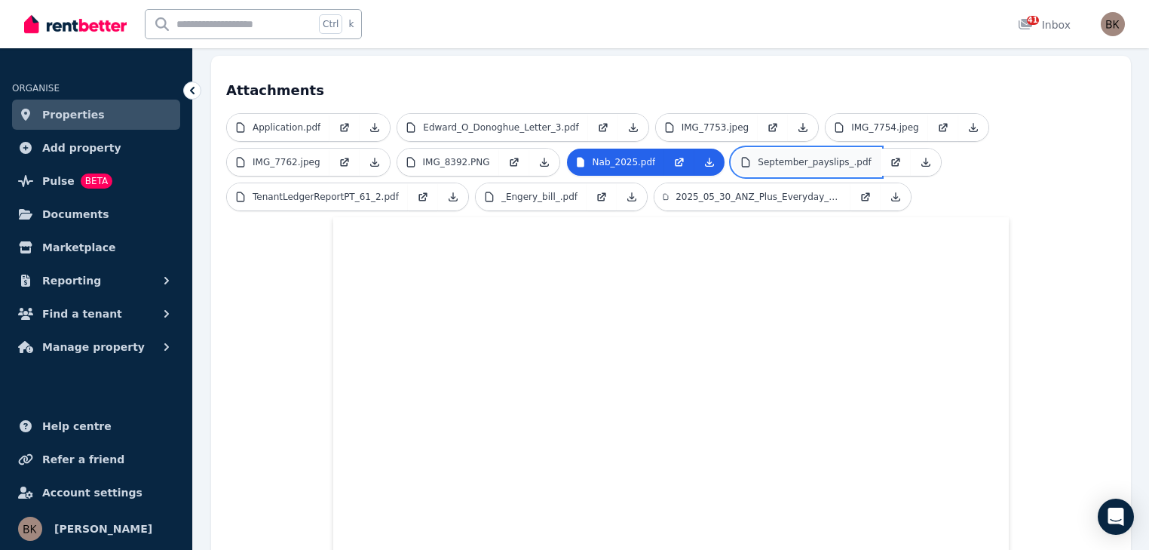
click at [781, 156] on p "September_payslips_.pdf" at bounding box center [814, 162] width 113 height 12
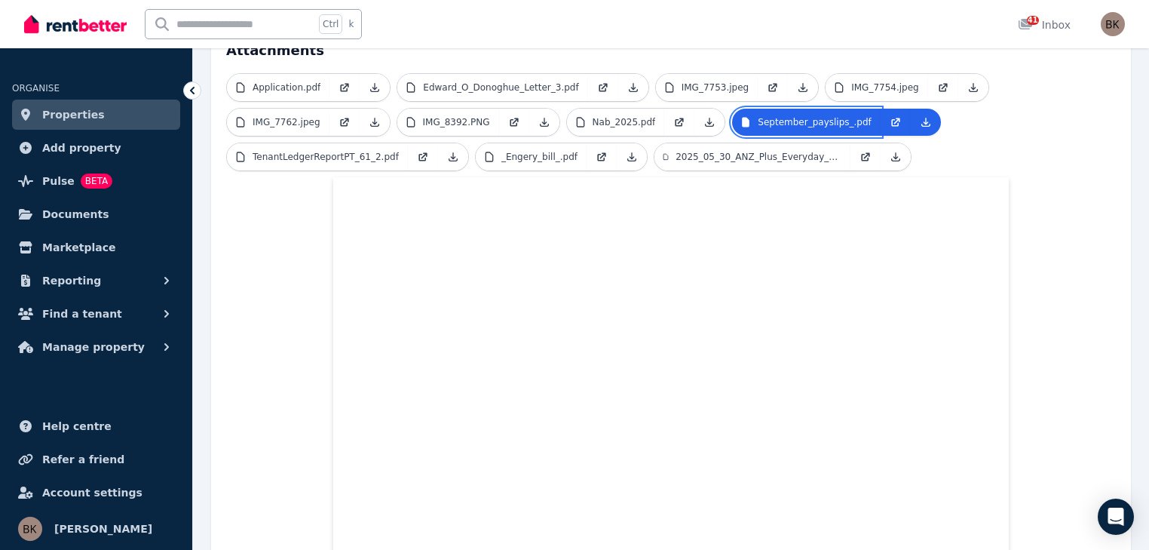
scroll to position [229, 0]
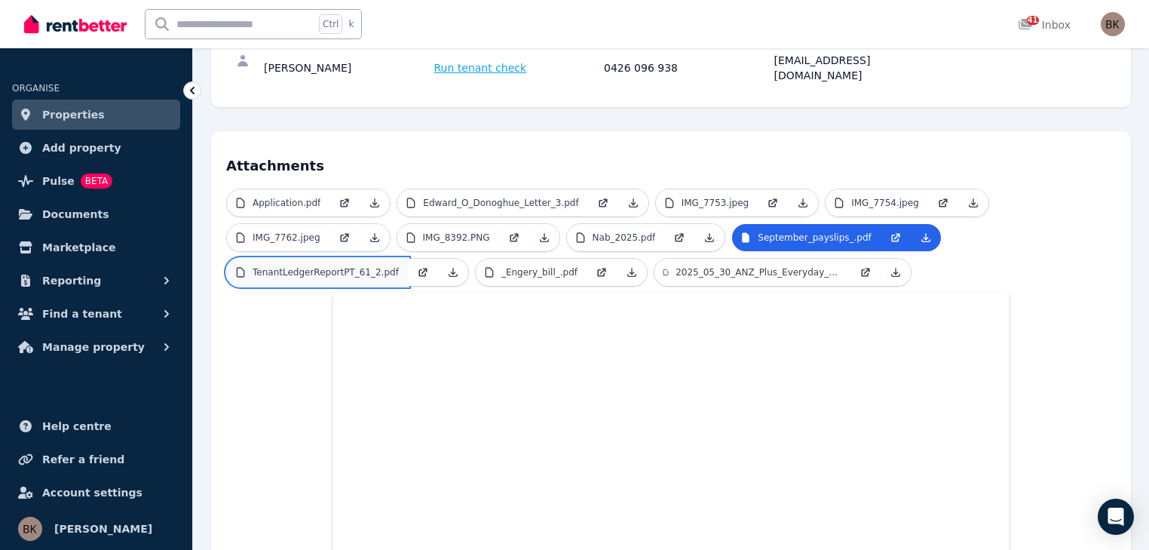
click at [300, 266] on p "TenantLedgerReportPT_61_2.pdf" at bounding box center [326, 272] width 146 height 12
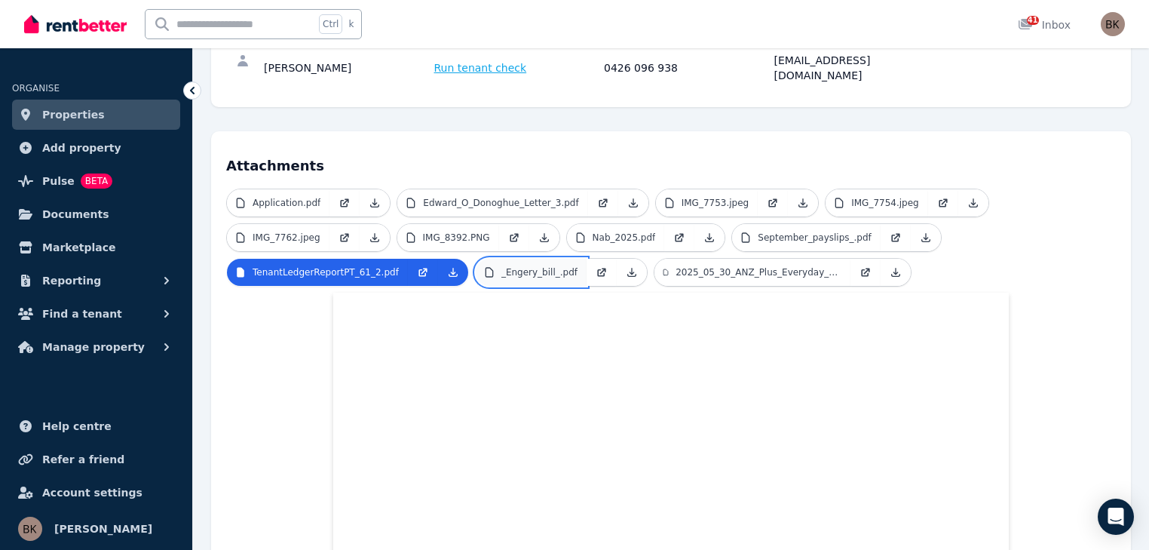
click at [513, 266] on p "_Engery_bill_.pdf" at bounding box center [539, 272] width 76 height 12
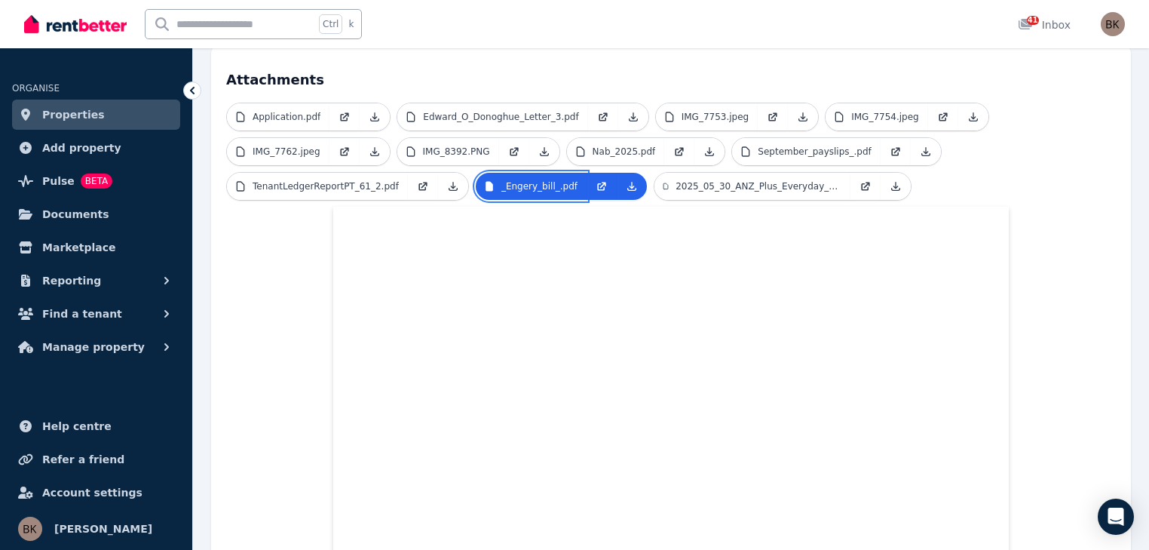
scroll to position [308, 0]
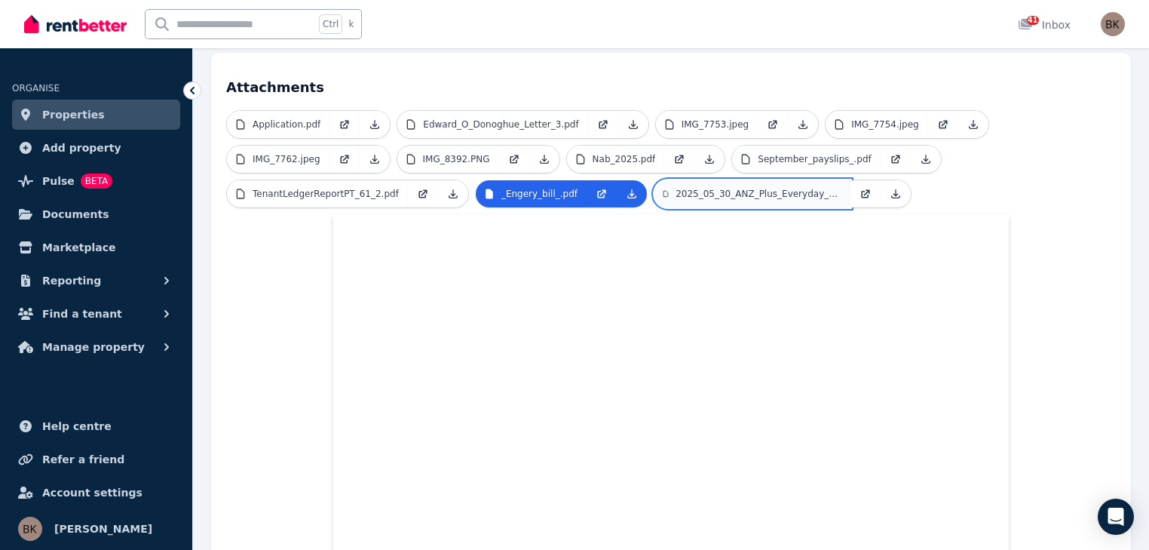
click at [710, 188] on p "2025_05_30_ANZ_Plus_Everyday_x6696_Statement_2.pdf" at bounding box center [758, 194] width 166 height 12
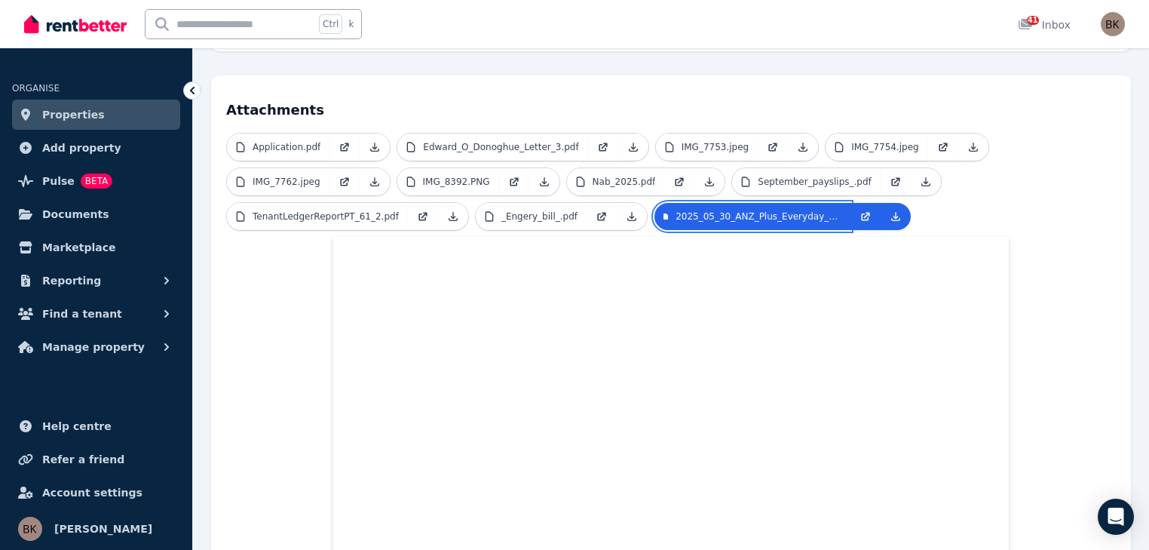
scroll to position [280, 0]
